Goal: Task Accomplishment & Management: Complete application form

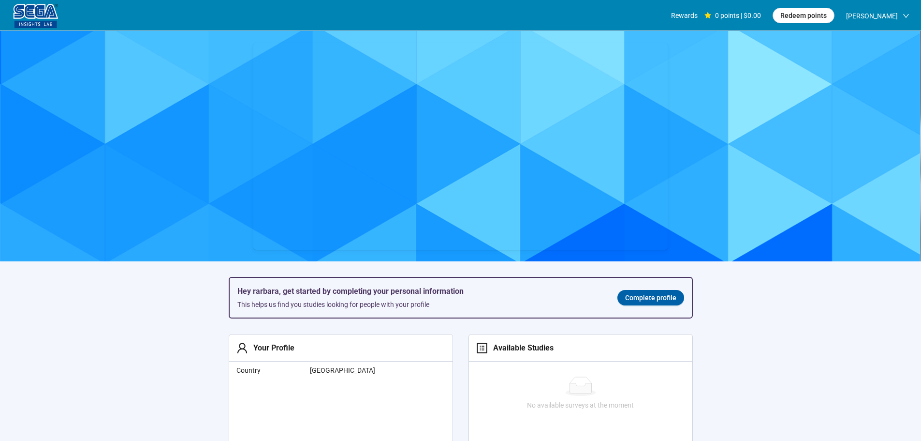
click at [654, 296] on span "Complete profile" at bounding box center [650, 297] width 51 height 11
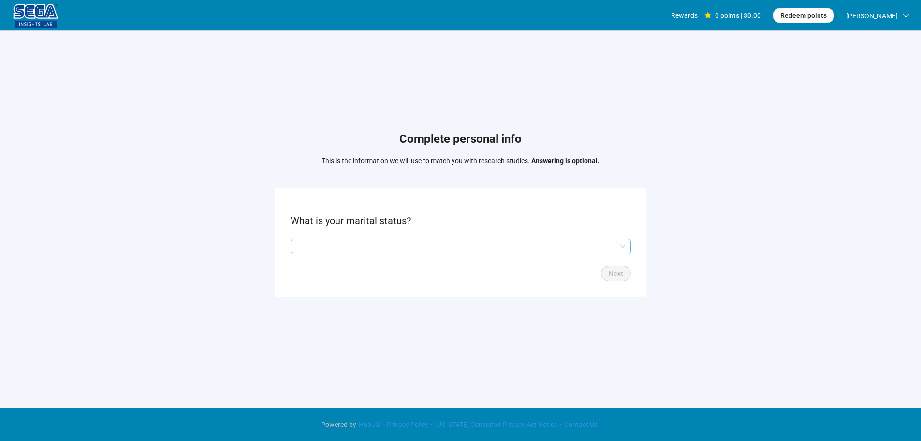
click at [373, 248] on input "search" at bounding box center [460, 246] width 329 height 15
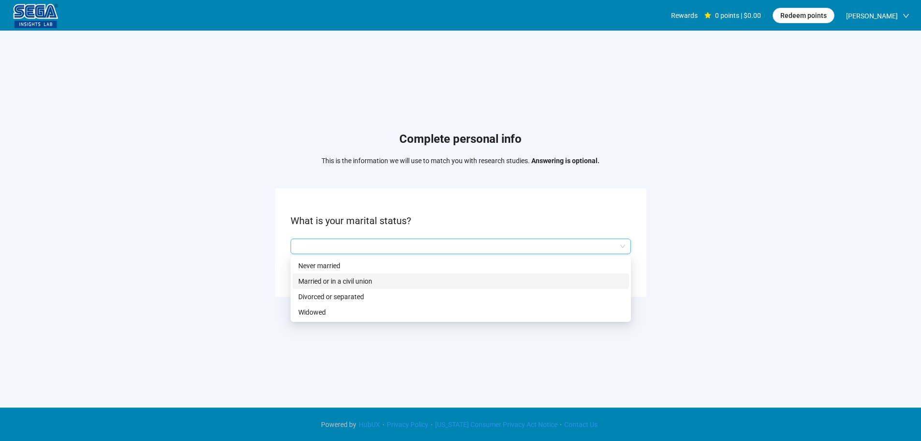
click at [350, 279] on p "Married or in a civil union" at bounding box center [460, 281] width 325 height 11
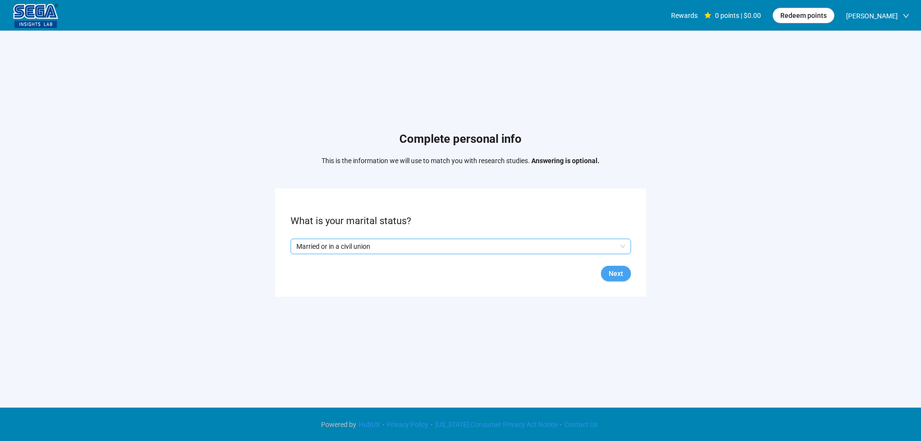
click at [611, 271] on span "Next" at bounding box center [616, 273] width 15 height 11
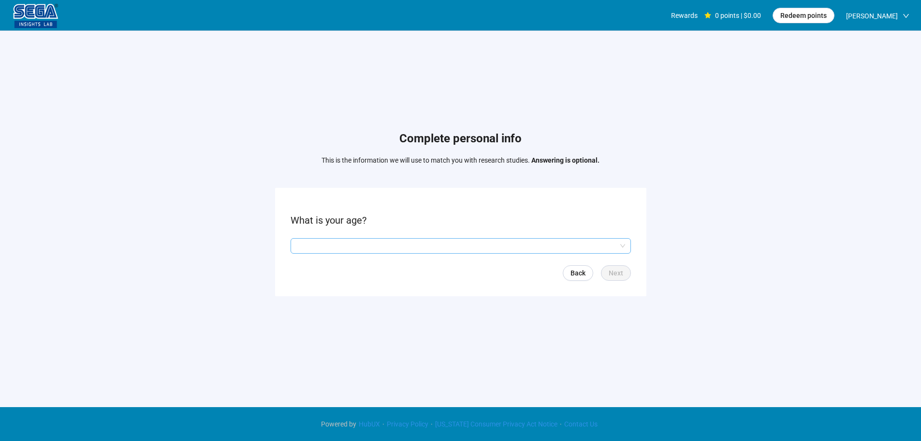
click at [356, 240] on input "search" at bounding box center [460, 245] width 329 height 15
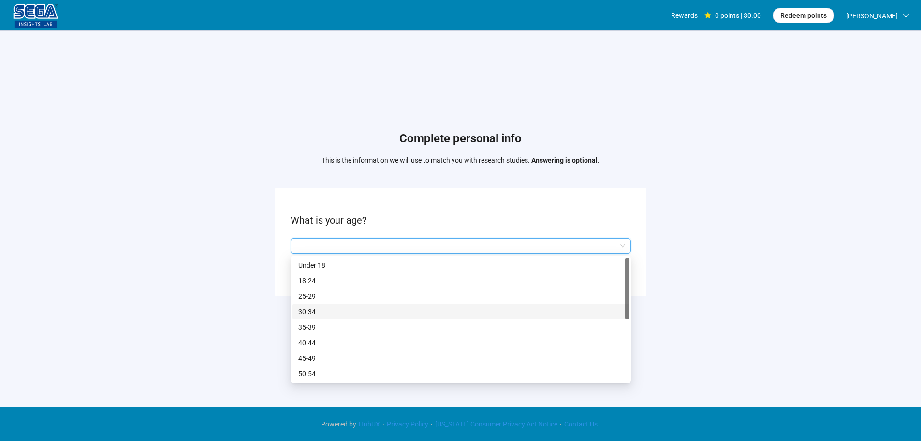
click at [320, 310] on p "30-34" at bounding box center [460, 311] width 325 height 11
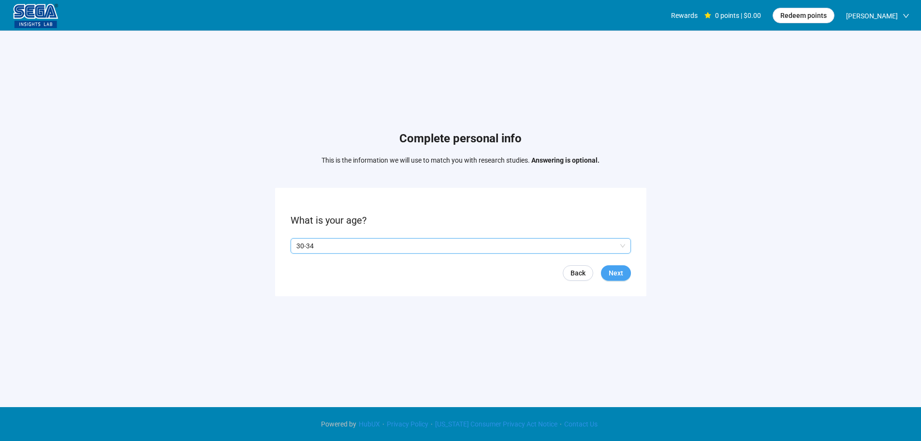
click at [616, 271] on span "Next" at bounding box center [616, 272] width 15 height 11
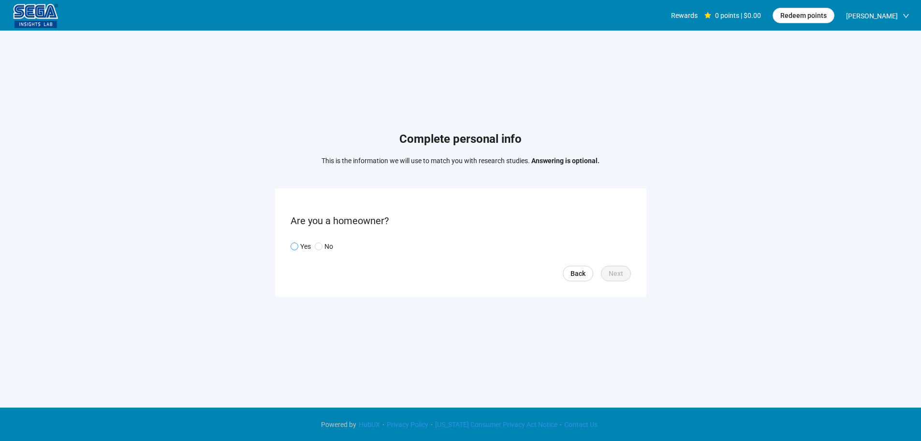
click at [304, 246] on p "Yes" at bounding box center [305, 246] width 11 height 11
click at [601, 276] on button "Next" at bounding box center [616, 272] width 30 height 15
click at [318, 245] on input "search" at bounding box center [460, 246] width 329 height 15
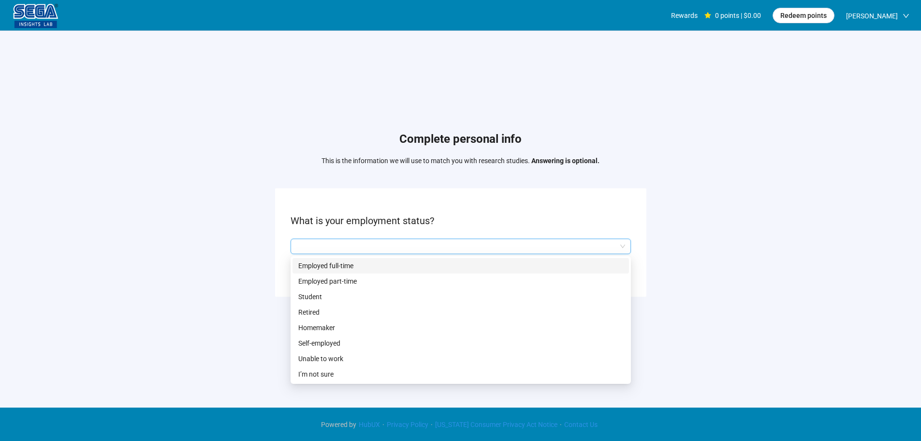
click at [316, 264] on p "Employed full-time" at bounding box center [460, 265] width 325 height 11
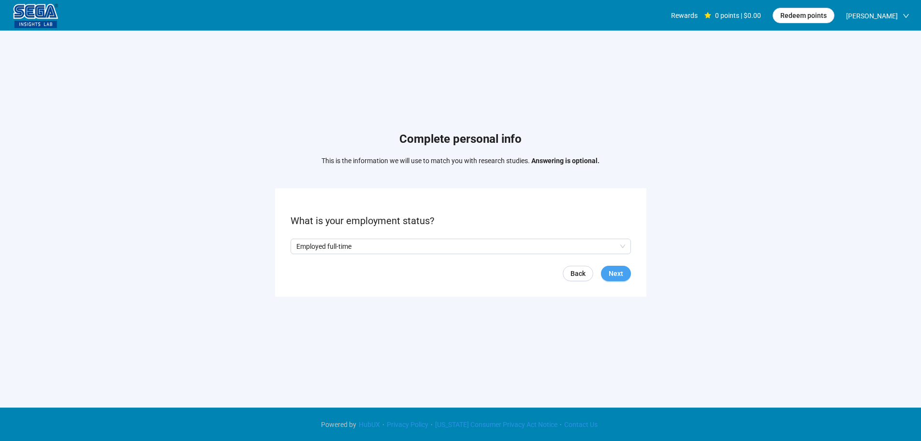
click at [611, 274] on span "Next" at bounding box center [616, 273] width 15 height 11
click at [336, 243] on input "search" at bounding box center [460, 246] width 329 height 15
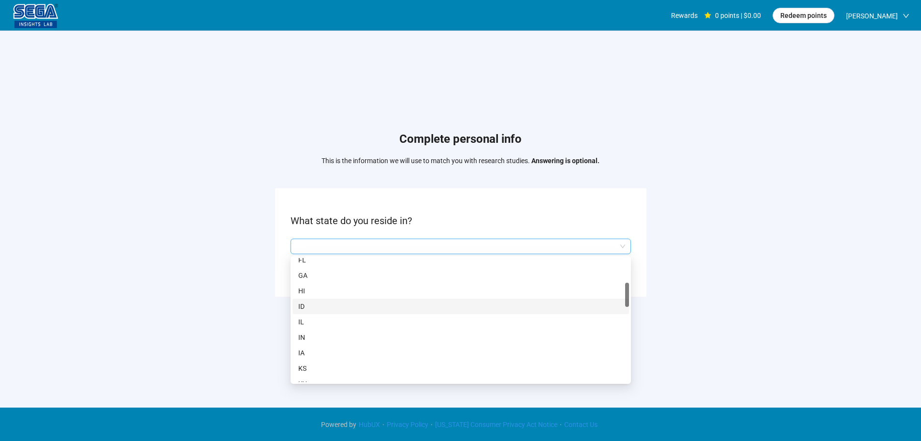
scroll to position [97, 0]
click at [309, 294] on p "CT" at bounding box center [460, 292] width 325 height 11
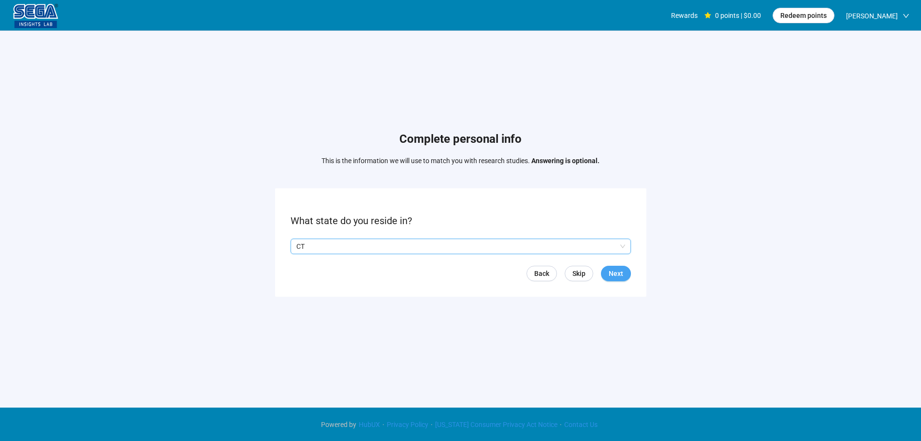
click at [611, 270] on span "Next" at bounding box center [616, 273] width 15 height 11
click at [355, 245] on input "search" at bounding box center [460, 246] width 329 height 15
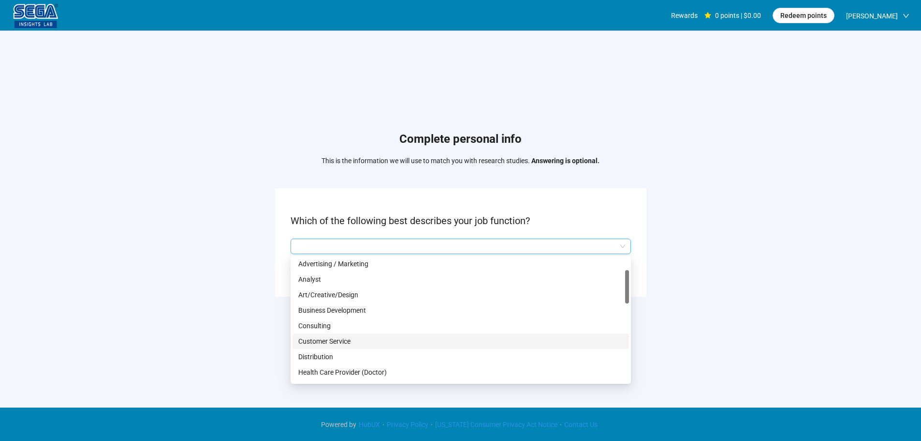
scroll to position [193, 0]
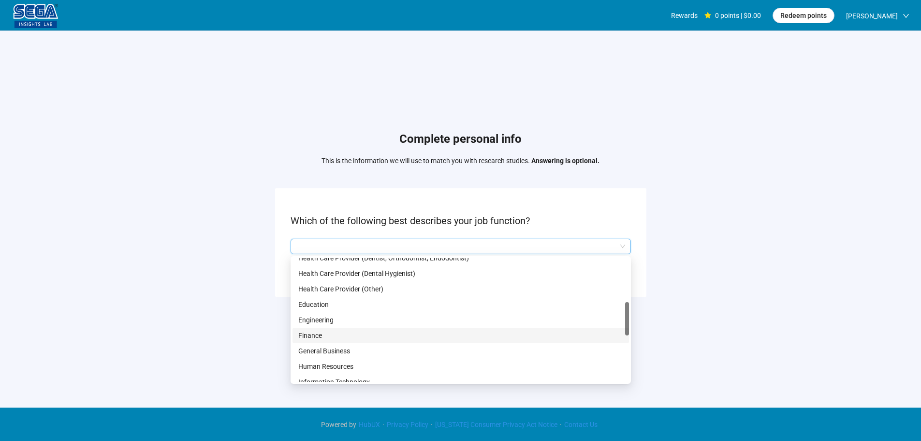
click at [328, 322] on p "Engineering" at bounding box center [460, 319] width 325 height 11
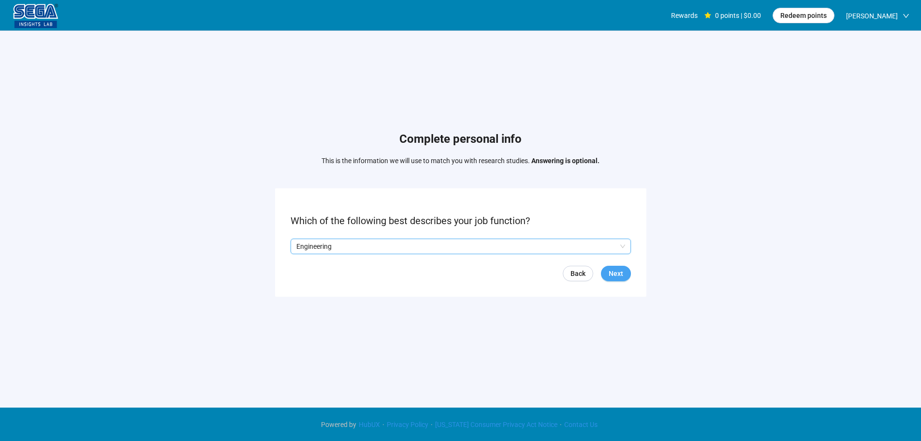
click at [614, 271] on span "Next" at bounding box center [616, 273] width 15 height 11
click at [347, 245] on input "search" at bounding box center [460, 246] width 329 height 15
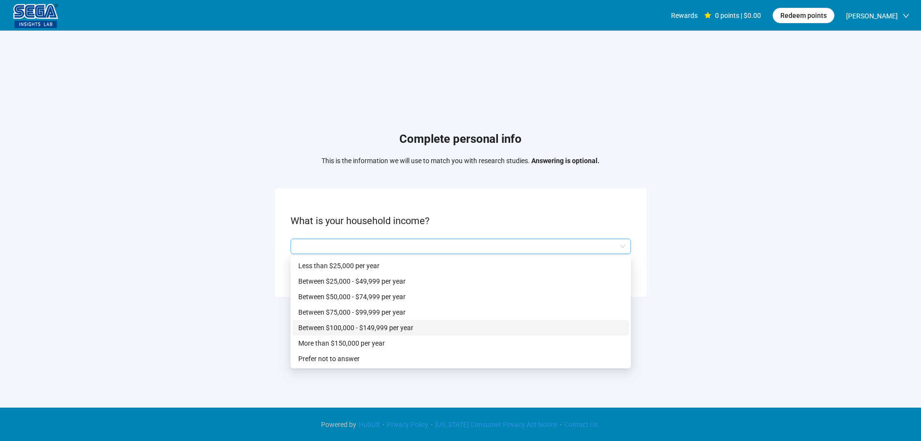
click at [374, 326] on p "Between $100,000 - $149,999 per year" at bounding box center [460, 327] width 325 height 11
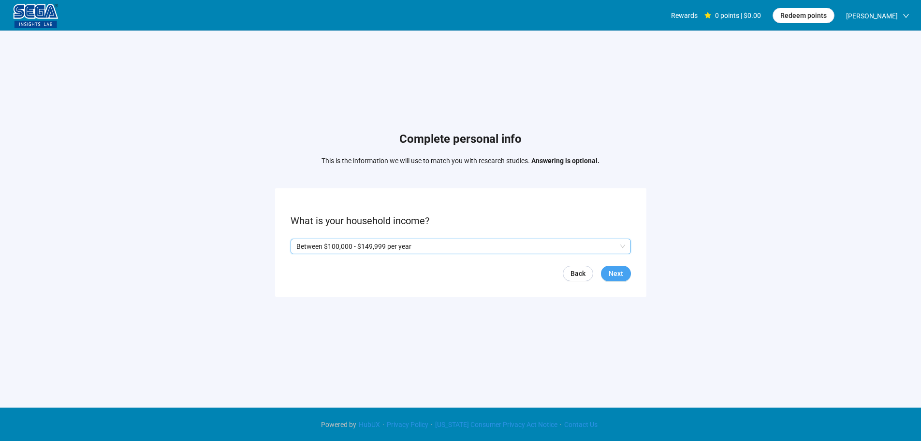
click at [617, 275] on span "Next" at bounding box center [616, 273] width 15 height 11
click at [315, 248] on span at bounding box center [319, 246] width 8 height 8
click at [299, 245] on span "Yes" at bounding box center [304, 246] width 13 height 11
click at [626, 274] on button "Next" at bounding box center [616, 272] width 30 height 15
click at [321, 242] on input "search" at bounding box center [460, 246] width 329 height 15
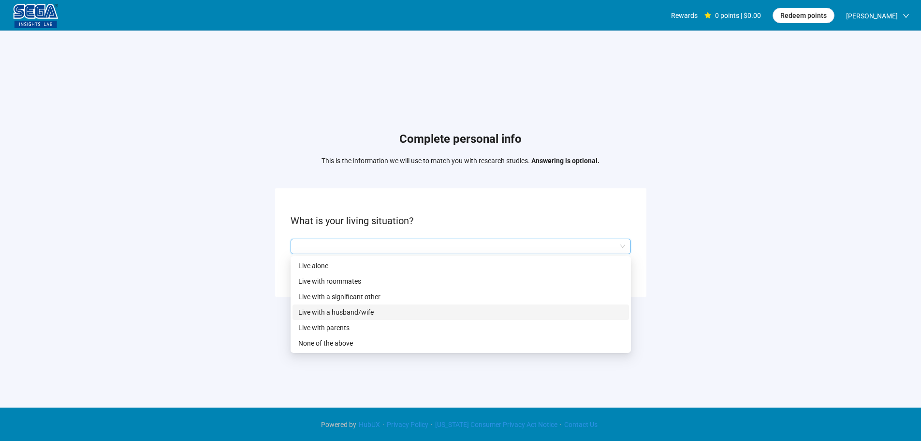
click at [356, 309] on p "Live with a husband/wife" at bounding box center [460, 312] width 325 height 11
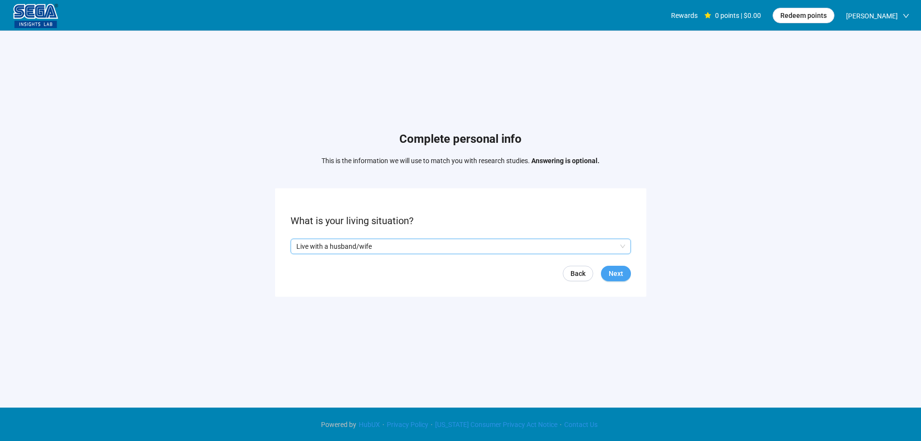
click at [617, 273] on span "Next" at bounding box center [616, 273] width 15 height 11
click at [349, 244] on input "search" at bounding box center [460, 246] width 329 height 15
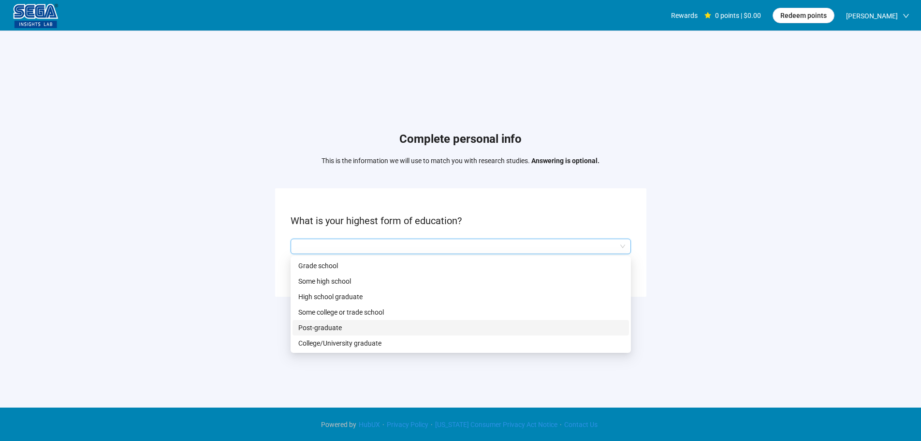
click at [365, 337] on div "College/University graduate" at bounding box center [461, 342] width 337 height 15
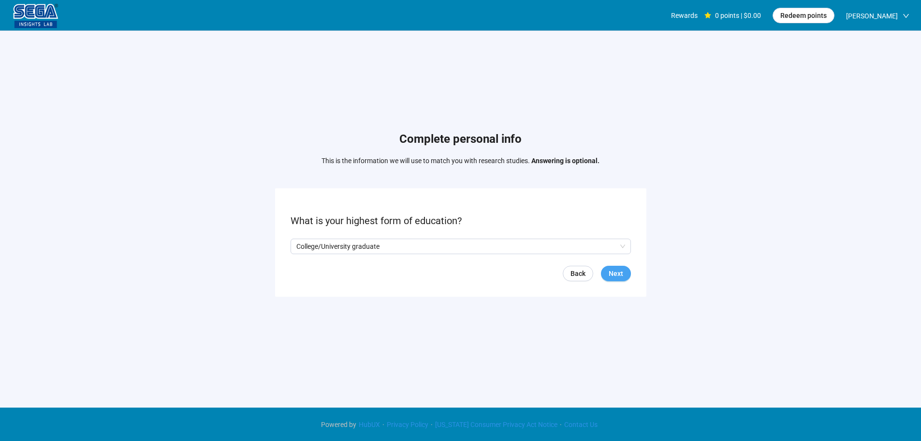
click at [623, 272] on button "Next" at bounding box center [616, 272] width 30 height 15
click at [343, 250] on input "search" at bounding box center [460, 246] width 329 height 15
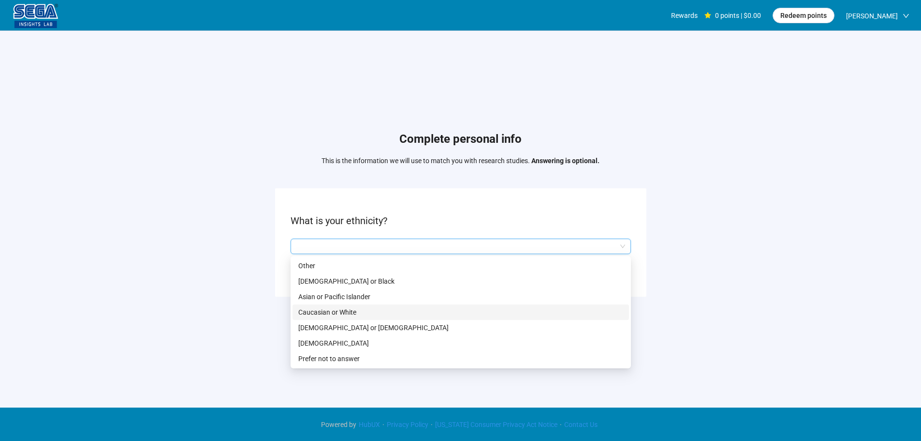
click at [326, 309] on p "Caucasian or White" at bounding box center [460, 312] width 325 height 11
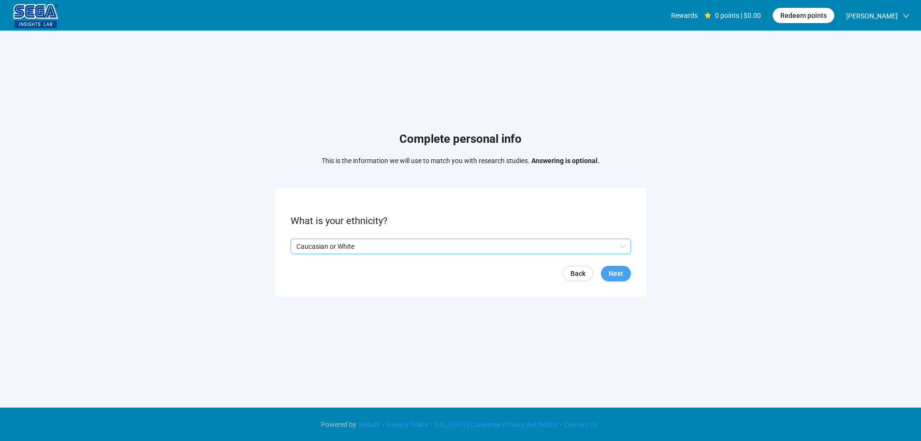
click at [611, 275] on span "Next" at bounding box center [616, 273] width 15 height 11
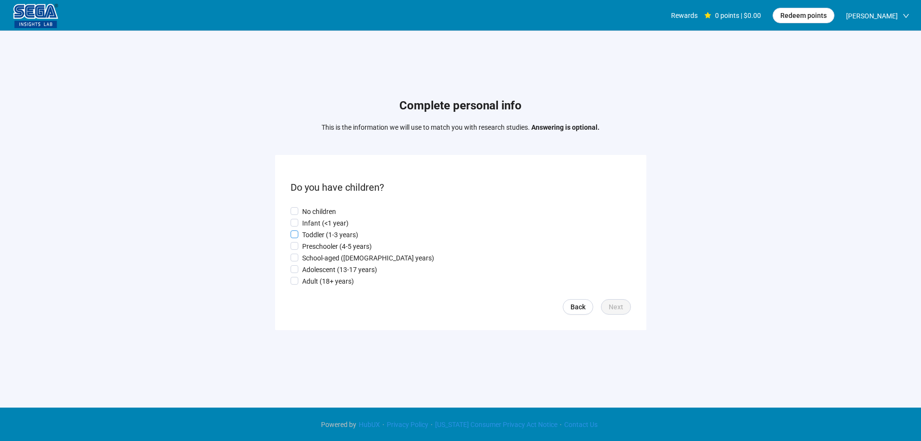
click at [323, 239] on p "Toddler (1-3 years)" at bounding box center [330, 234] width 56 height 11
click at [320, 224] on p "Infant (<1 year)" at bounding box center [325, 223] width 46 height 11
click at [626, 309] on button "Next" at bounding box center [616, 306] width 30 height 15
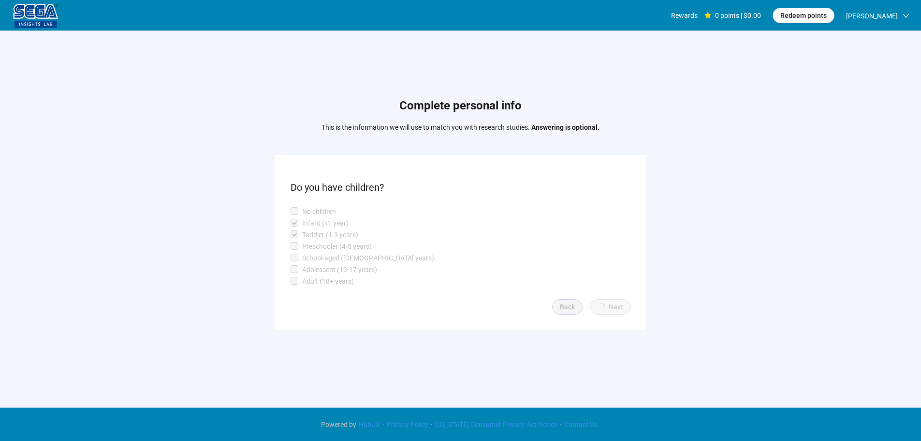
scroll to position [0, 0]
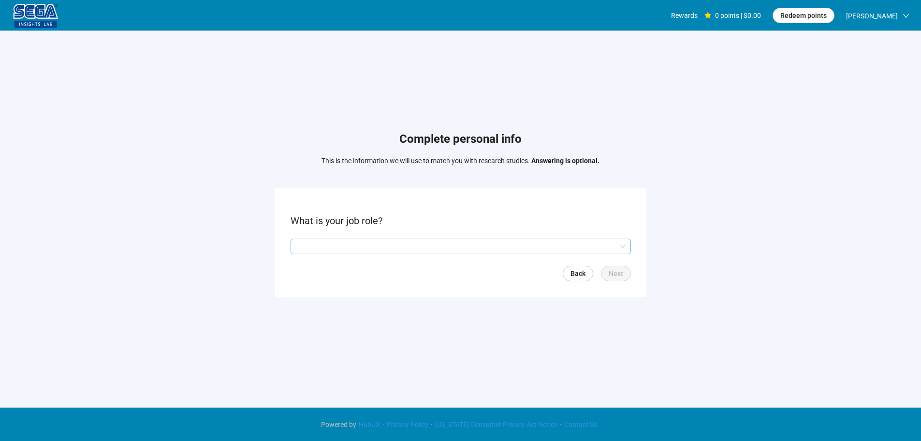
drag, startPoint x: 340, startPoint y: 239, endPoint x: 343, endPoint y: 253, distance: 13.8
click at [340, 240] on input "search" at bounding box center [460, 246] width 329 height 15
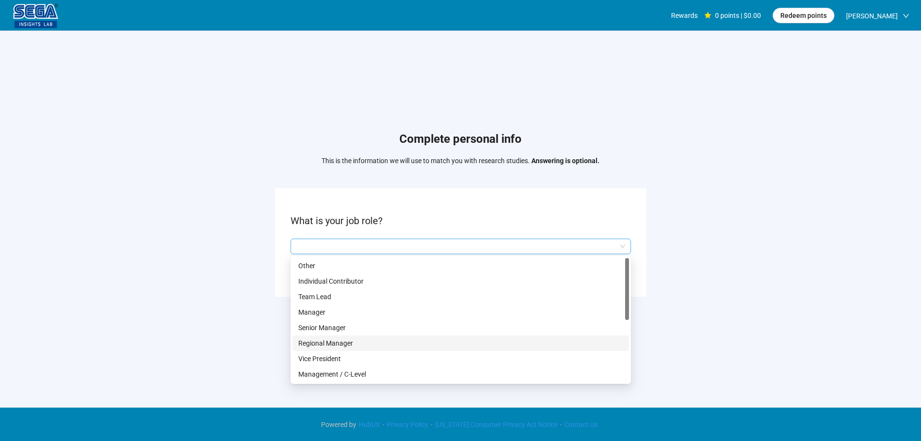
click at [361, 367] on div "Management / C-Level" at bounding box center [461, 373] width 337 height 15
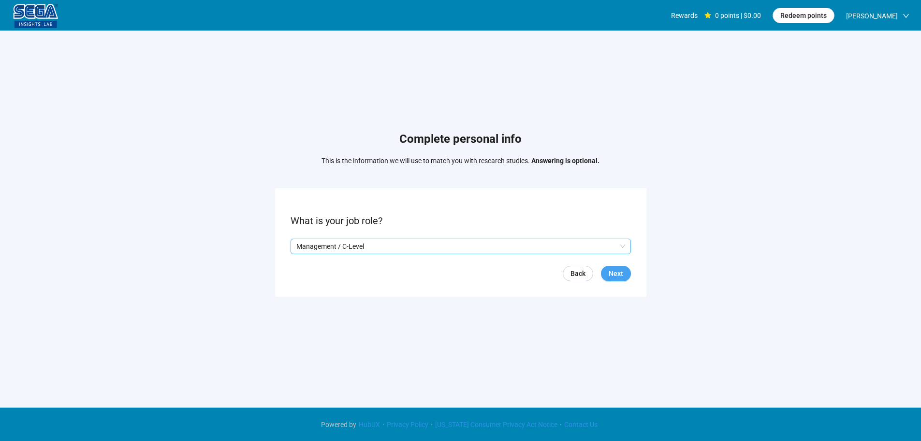
click at [619, 267] on button "Next" at bounding box center [616, 272] width 30 height 15
drag, startPoint x: 366, startPoint y: 243, endPoint x: 341, endPoint y: 268, distance: 34.9
click at [364, 244] on input "search" at bounding box center [460, 246] width 329 height 15
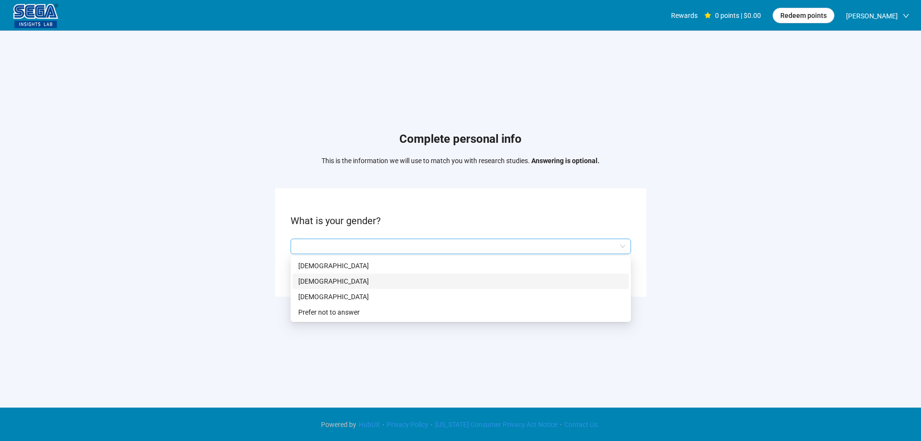
click at [334, 277] on p "[DEMOGRAPHIC_DATA]" at bounding box center [460, 281] width 325 height 11
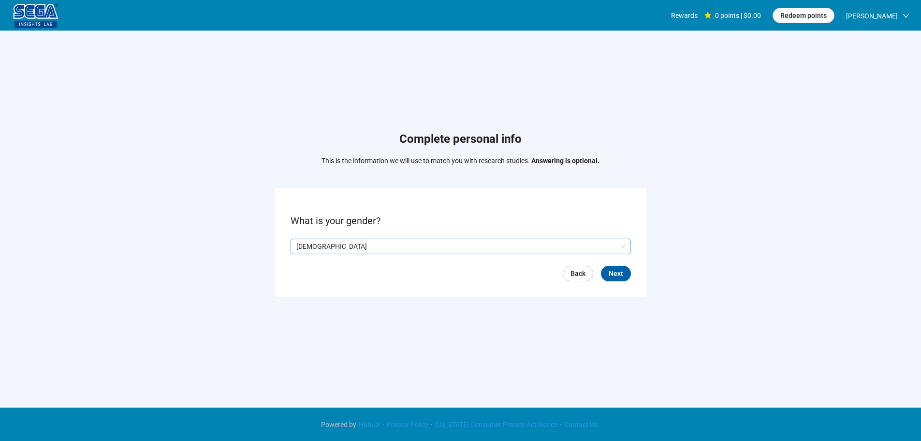
click at [635, 263] on form "What is your gender? Q2hhcmFjdGVyaXN0aWNBbnN3ZXJOb2RlOmNlYmMwM2VmLTBlZWEtNGI0NS…" at bounding box center [460, 242] width 371 height 108
click at [624, 269] on button "Next" at bounding box center [616, 272] width 30 height 15
click at [312, 244] on input at bounding box center [312, 246] width 43 height 15
type input "**"
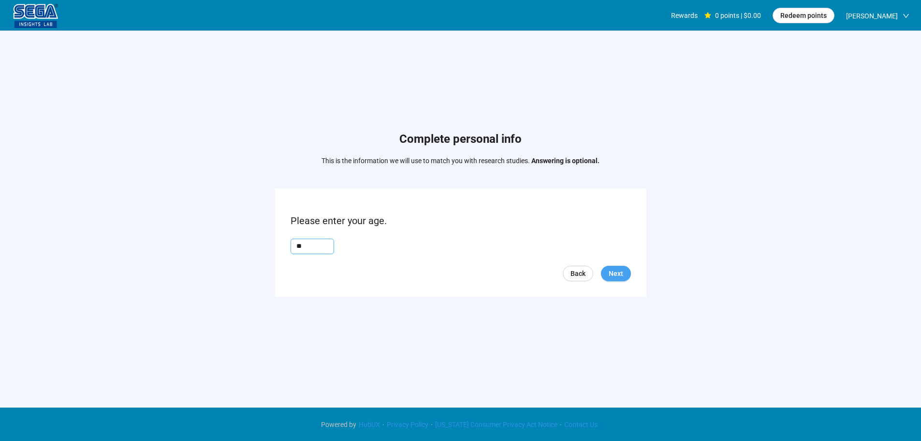
click at [623, 270] on button "Next" at bounding box center [616, 272] width 30 height 15
click at [329, 237] on form "Do you live in [GEOGRAPHIC_DATA], and if so, which state do you live in? Back N…" at bounding box center [460, 242] width 371 height 108
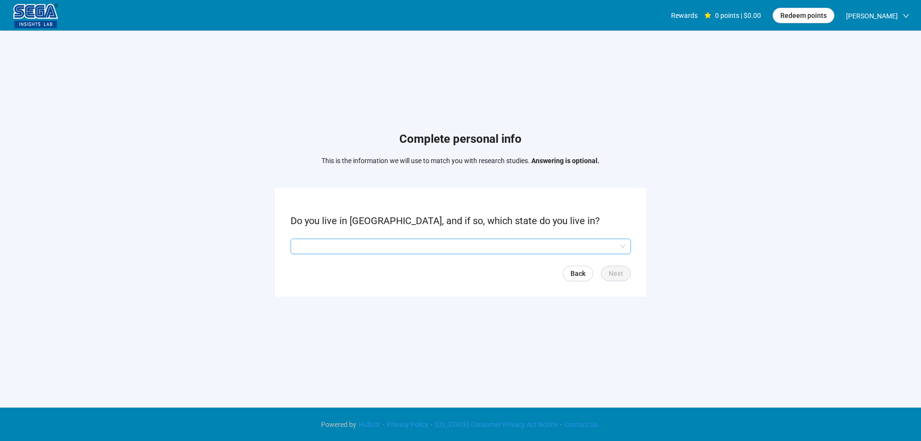
click at [329, 244] on input "search" at bounding box center [460, 246] width 329 height 15
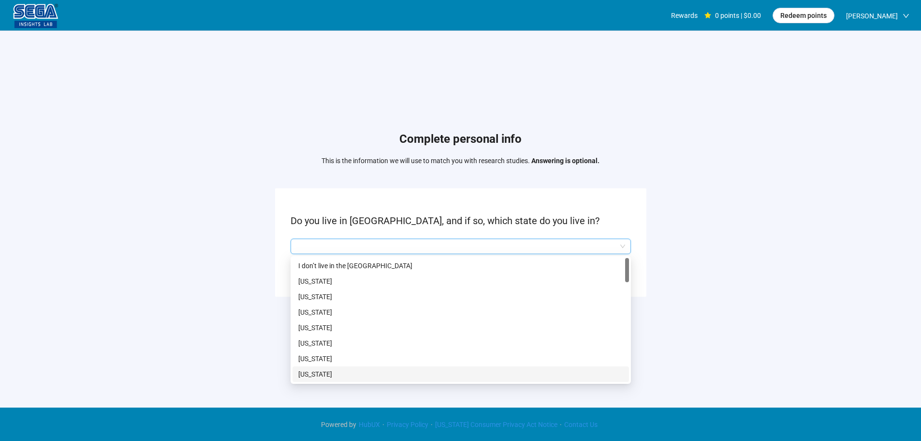
click at [331, 372] on p "[US_STATE]" at bounding box center [460, 373] width 325 height 11
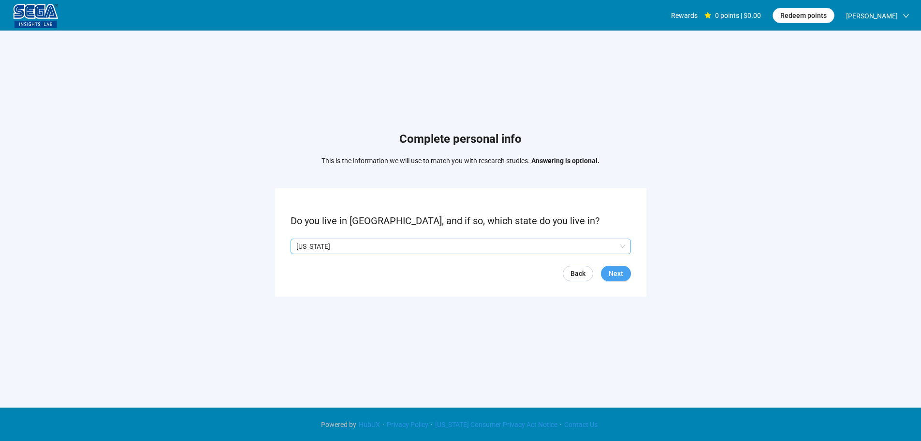
click at [626, 272] on button "Next" at bounding box center [616, 272] width 30 height 15
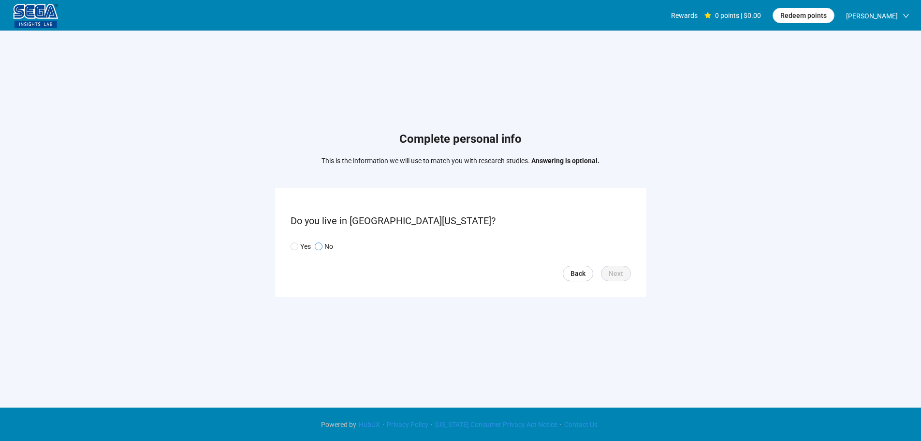
click at [327, 242] on p "No" at bounding box center [328, 246] width 9 height 11
click at [614, 273] on span "Next" at bounding box center [616, 273] width 15 height 11
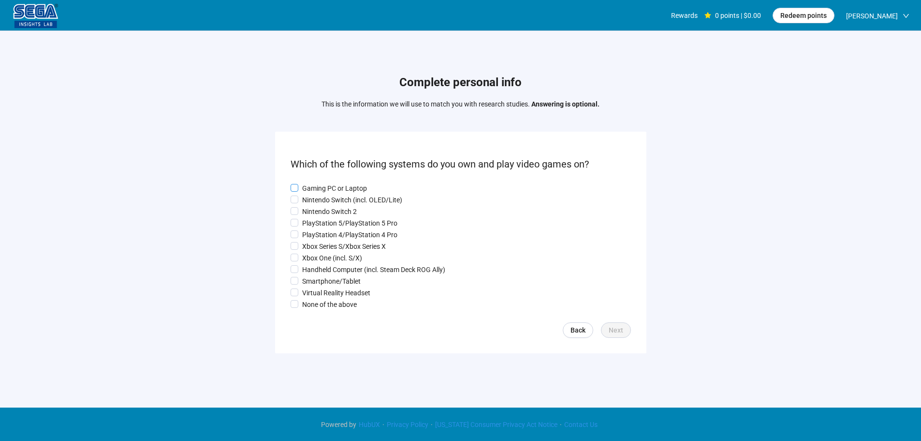
click at [315, 186] on p "Gaming PC or Laptop" at bounding box center [334, 188] width 65 height 11
drag, startPoint x: 316, startPoint y: 203, endPoint x: 317, endPoint y: 221, distance: 17.9
click at [316, 204] on div "Gaming PC or Laptop Nintendo Switch (incl. OLED/Lite) Nintendo Switch 2 PlaySta…" at bounding box center [461, 246] width 340 height 127
click at [317, 226] on p "PlayStation 5/PlayStation 5 Pro" at bounding box center [349, 223] width 95 height 11
click at [313, 250] on p "Xbox Series S/Xbox Series X" at bounding box center [344, 246] width 84 height 11
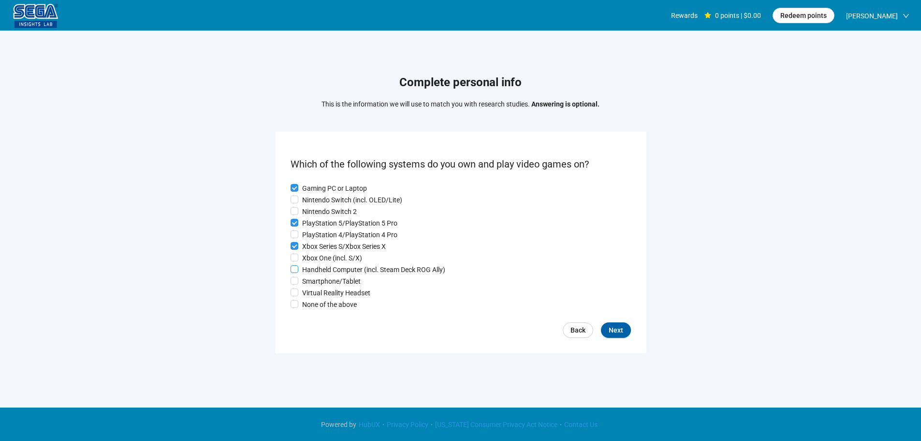
click at [313, 267] on div "Gaming PC or Laptop Nintendo Switch (incl. OLED/Lite) Nintendo Switch 2 PlaySta…" at bounding box center [461, 246] width 340 height 127
click at [317, 278] on label "Smartphone/Tablet" at bounding box center [461, 281] width 340 height 11
click at [607, 331] on button "Next" at bounding box center [616, 329] width 30 height 15
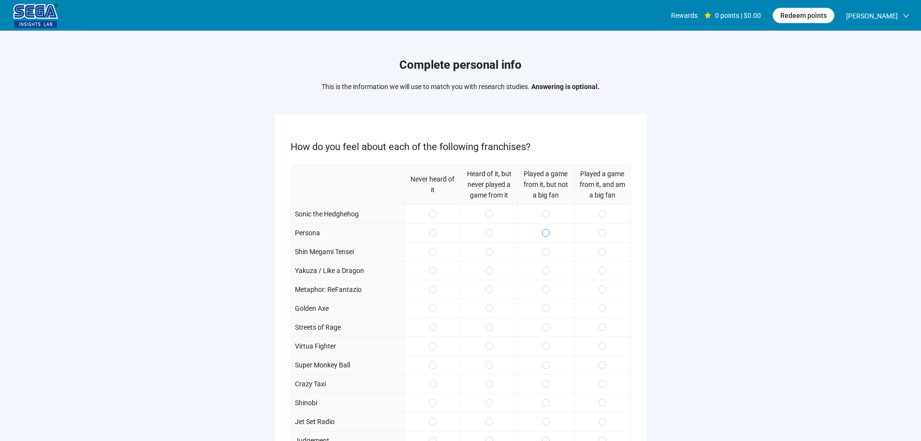
drag, startPoint x: 550, startPoint y: 211, endPoint x: 549, endPoint y: 234, distance: 22.8
click at [549, 211] on div at bounding box center [545, 213] width 57 height 19
click at [548, 235] on span at bounding box center [546, 233] width 8 height 8
click at [549, 215] on span at bounding box center [546, 214] width 8 height 8
click at [599, 251] on span at bounding box center [603, 252] width 8 height 8
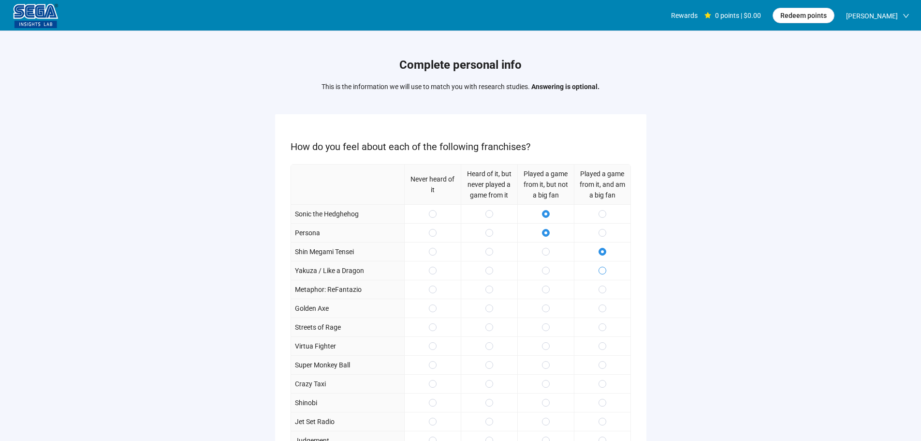
click at [605, 269] on span at bounding box center [603, 270] width 8 height 8
click at [603, 302] on div at bounding box center [602, 307] width 57 height 19
click at [544, 304] on span at bounding box center [546, 308] width 8 height 8
click at [548, 349] on span at bounding box center [546, 346] width 8 height 8
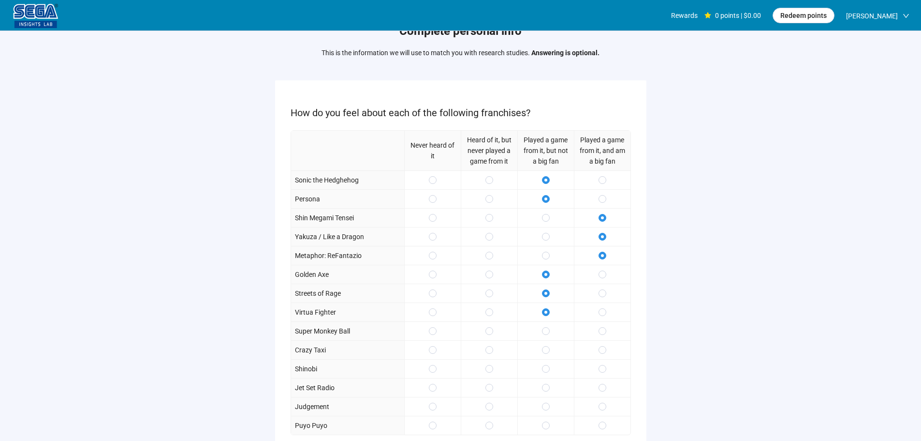
scroll to position [141, 0]
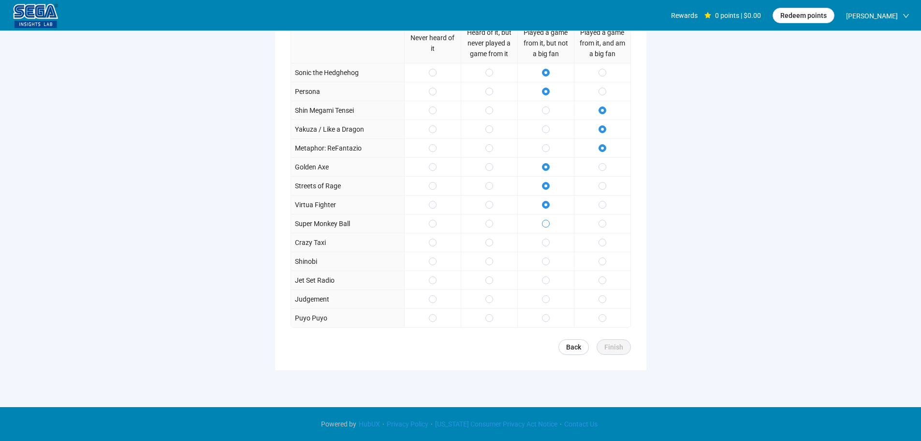
click at [544, 228] on label at bounding box center [546, 223] width 8 height 11
click at [549, 248] on div at bounding box center [545, 242] width 57 height 19
click at [588, 260] on div at bounding box center [602, 260] width 57 height 19
click at [596, 261] on div at bounding box center [602, 260] width 57 height 19
click at [609, 285] on div at bounding box center [602, 279] width 57 height 19
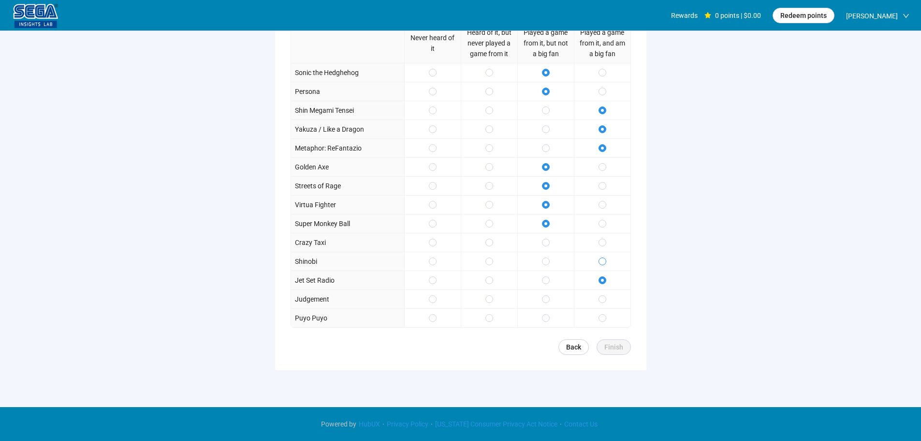
click at [601, 258] on span at bounding box center [603, 261] width 8 height 8
click at [606, 295] on div at bounding box center [602, 298] width 57 height 19
click at [622, 379] on div "Complete personal info This is the information we will use to match you with re…" at bounding box center [460, 145] width 921 height 511
click at [599, 242] on span at bounding box center [603, 242] width 8 height 8
click at [618, 346] on span "Finish" at bounding box center [613, 346] width 19 height 11
